Goal: Task Accomplishment & Management: Manage account settings

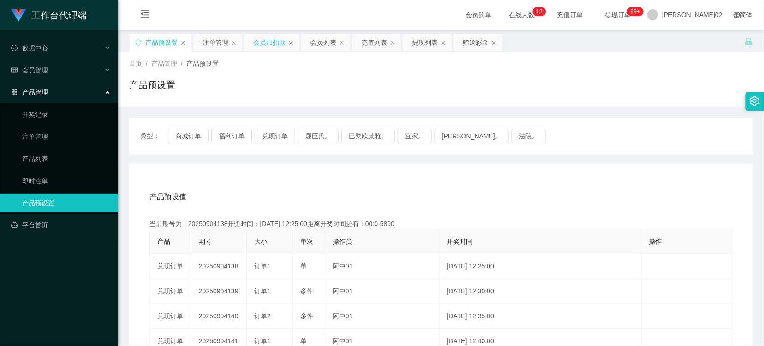
click at [279, 38] on div "会员加扣款" at bounding box center [269, 43] width 32 height 18
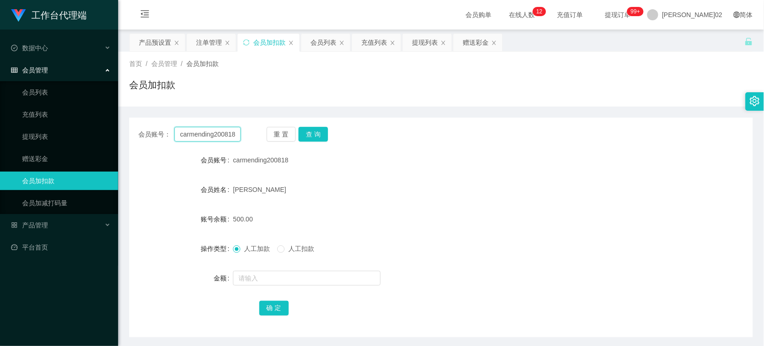
click at [228, 137] on input "carmending200818" at bounding box center [207, 134] width 66 height 15
click at [302, 130] on button "查 询" at bounding box center [313, 134] width 30 height 15
click at [283, 243] on div "人工加款 人工扣款" at bounding box center [415, 248] width 364 height 18
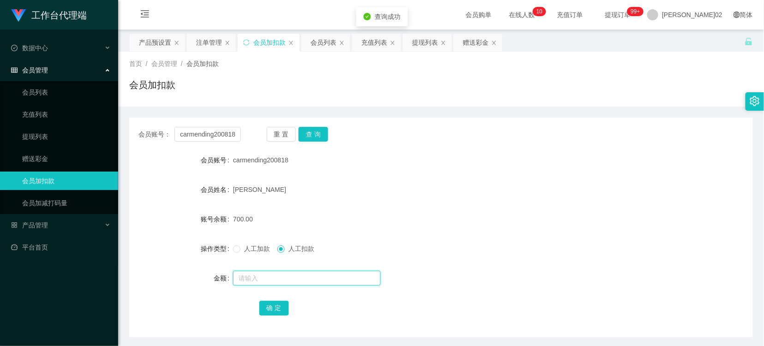
click at [270, 279] on input "text" at bounding box center [307, 278] width 148 height 15
type input "700"
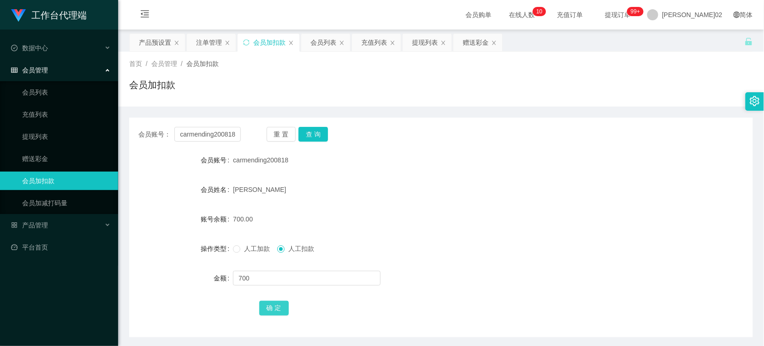
click at [275, 309] on button "确 定" at bounding box center [274, 308] width 30 height 15
click at [218, 138] on input "carmending200818" at bounding box center [207, 134] width 66 height 15
paste input "Kang082"
type input "Kang0828"
click at [323, 133] on button "查 询" at bounding box center [313, 134] width 30 height 15
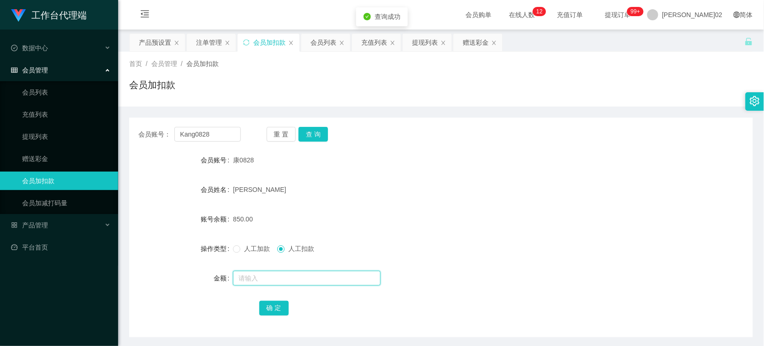
click at [278, 275] on input "text" at bounding box center [307, 278] width 148 height 15
type input "850"
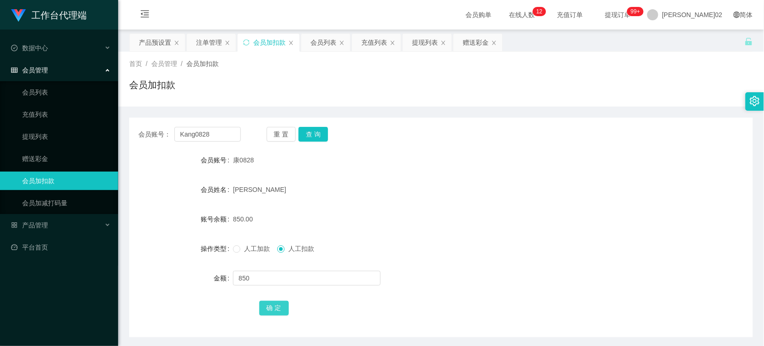
click at [270, 306] on button "确 定" at bounding box center [274, 308] width 30 height 15
drag, startPoint x: 583, startPoint y: 201, endPoint x: 590, endPoint y: 188, distance: 14.2
click at [587, 194] on form "会员账号 [PERSON_NAME]0828 会员姓名 [PERSON_NAME] 账号余额 0.00 操作类型 人工加款 人工扣款 金额 确 定" at bounding box center [441, 234] width 624 height 166
click at [231, 139] on input "Kang0828" at bounding box center [207, 134] width 66 height 15
paste input "fangguang"
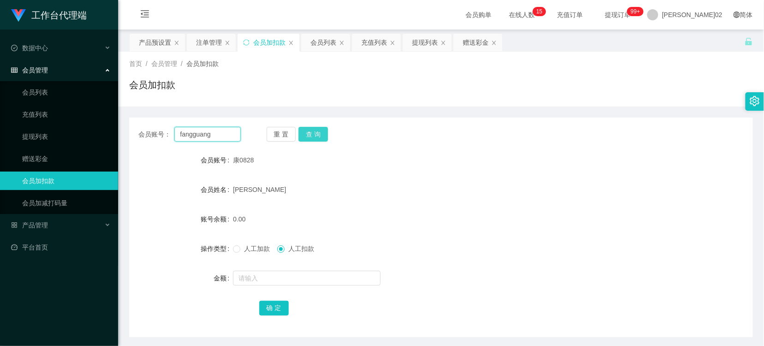
type input "fangguang"
click at [312, 127] on button "查 询" at bounding box center [313, 134] width 30 height 15
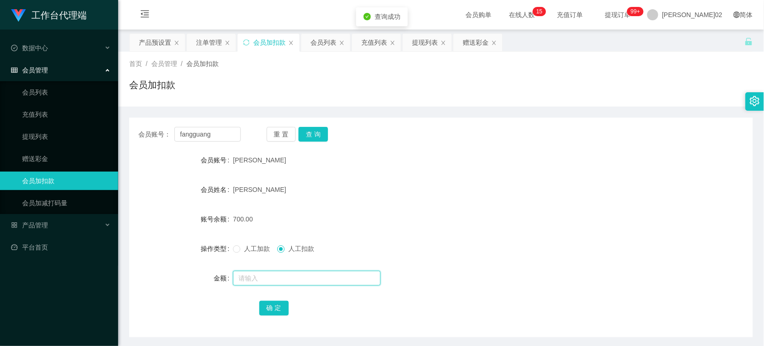
click at [294, 279] on input "text" at bounding box center [307, 278] width 148 height 15
type input "700"
click at [270, 301] on button "确 定" at bounding box center [274, 308] width 30 height 15
click at [515, 250] on div "人工加款 人工扣款" at bounding box center [415, 248] width 364 height 18
